Goal: Check status: Check status

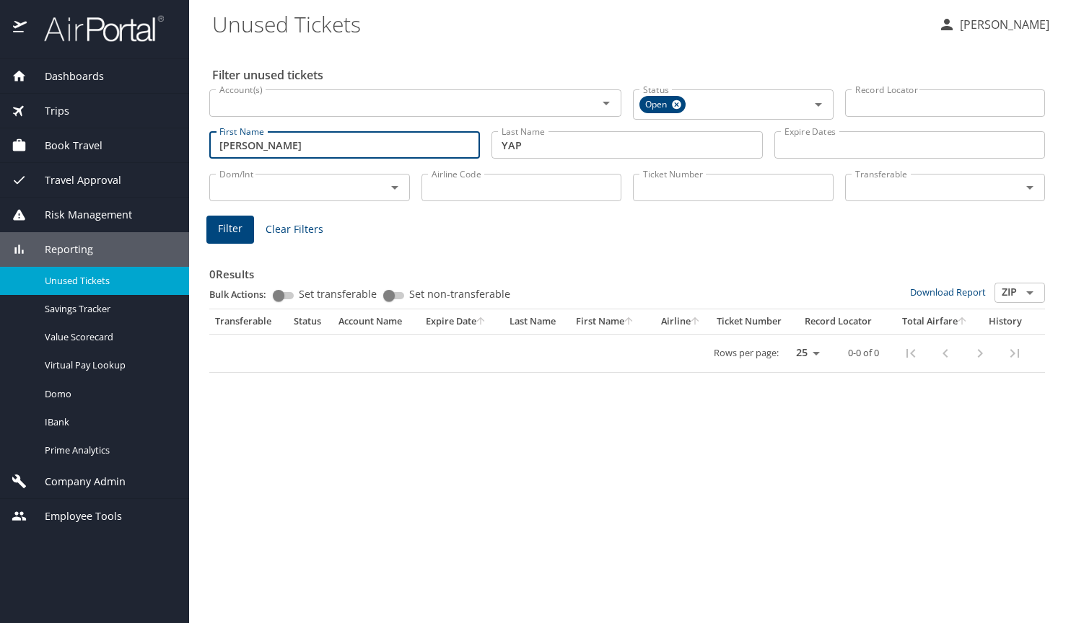
drag, startPoint x: 239, startPoint y: 143, endPoint x: 183, endPoint y: 143, distance: 55.6
click at [183, 143] on div "Dashboards AirPortal 360™ Manager AirPortal 360™ Agent My Travel Dashboard Trip…" at bounding box center [535, 311] width 1071 height 623
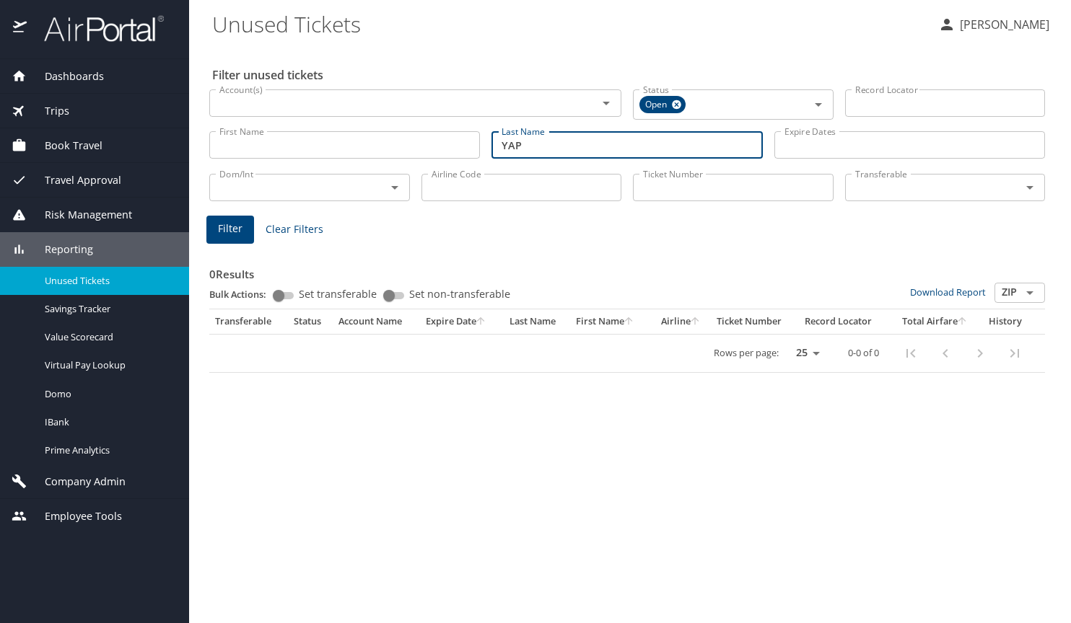
drag, startPoint x: 538, startPoint y: 144, endPoint x: 433, endPoint y: 167, distance: 107.0
click at [433, 167] on div "Filter unused tickets Account(s) Account(s) Status Open Status Record Locator R…" at bounding box center [629, 334] width 835 height 577
click at [979, 443] on div "Filter unused tickets Account(s) Account(s) Status Open Status Record Locator R…" at bounding box center [629, 334] width 835 height 577
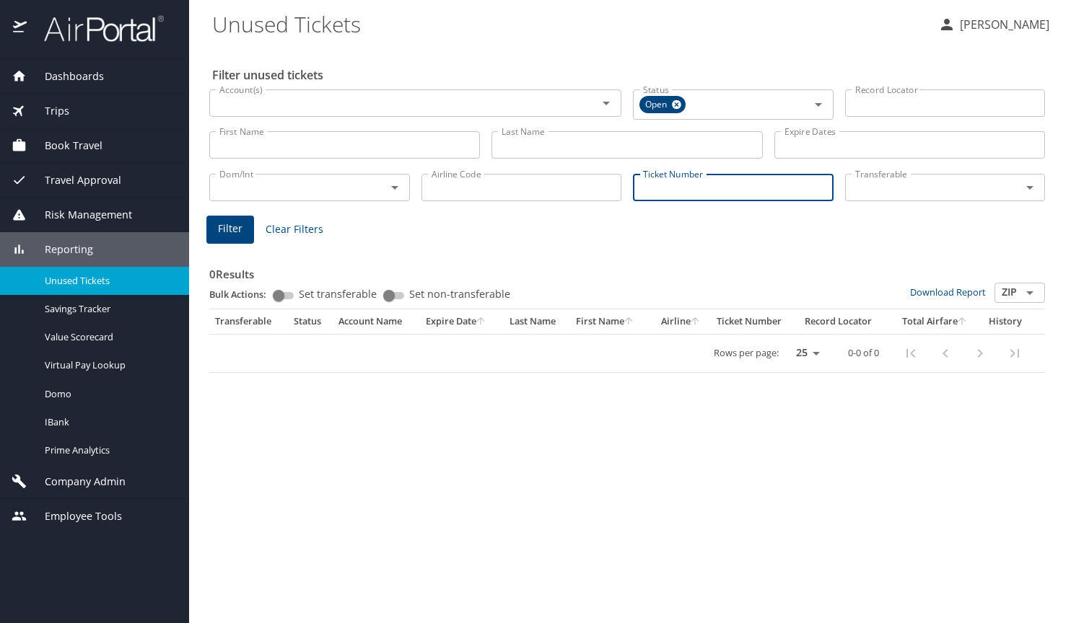
paste input "0018998589332"
type input "0018998589332"
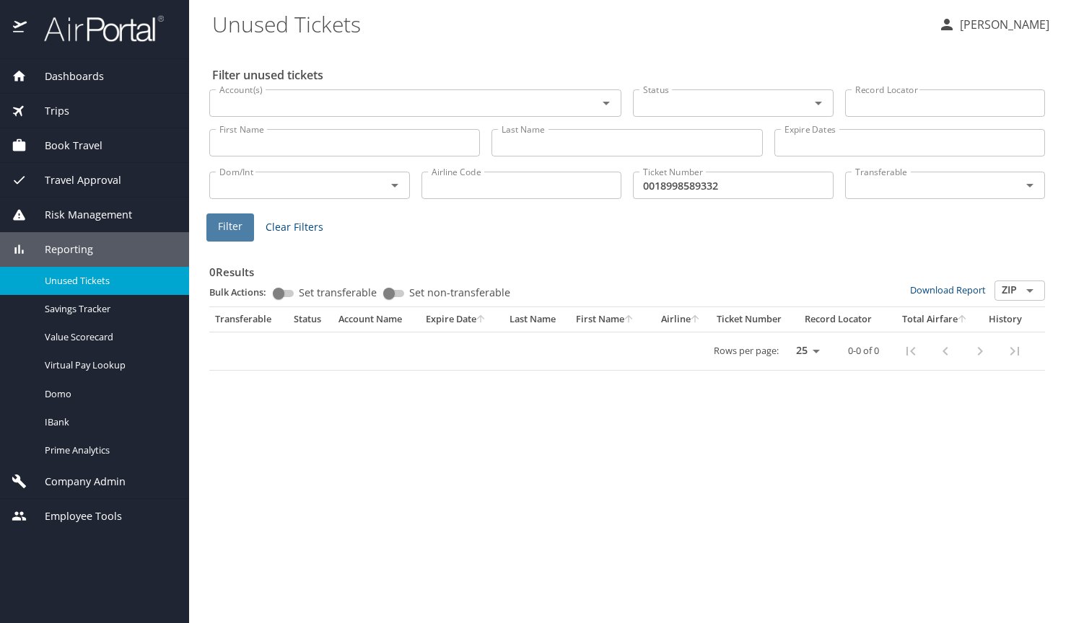
click at [235, 222] on span "Filter" at bounding box center [230, 227] width 25 height 18
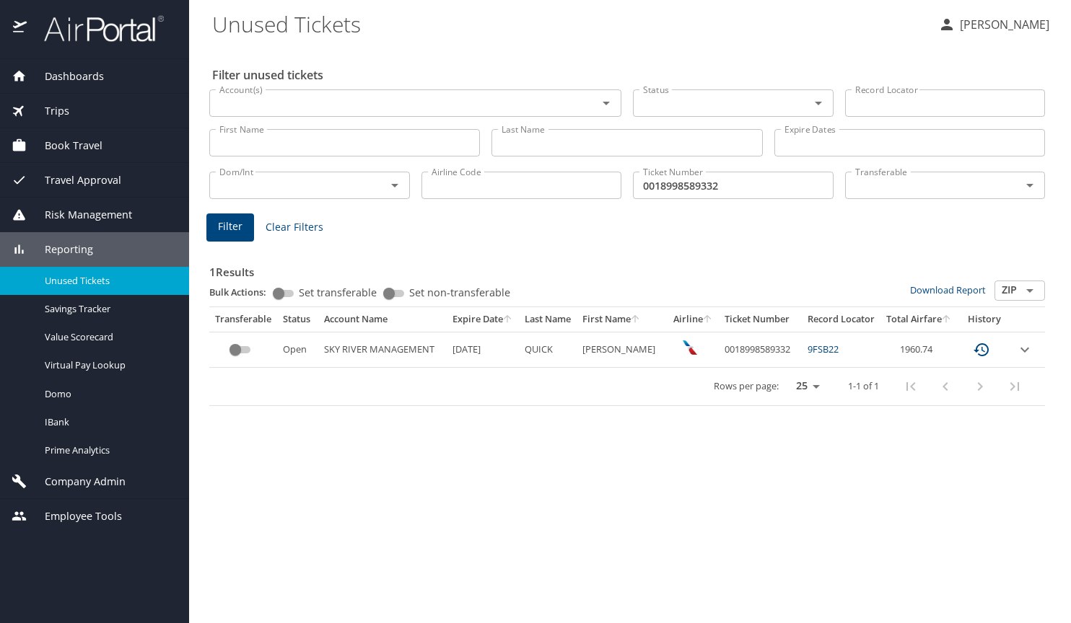
click at [1011, 438] on div "Filter unused tickets Account(s) Account(s) Status Status Record Locator Record…" at bounding box center [629, 334] width 835 height 577
drag, startPoint x: 978, startPoint y: 504, endPoint x: 957, endPoint y: 455, distance: 53.3
click at [976, 499] on div "Filter unused tickets Account(s) Account(s) Status Status Record Locator Record…" at bounding box center [629, 334] width 835 height 577
